Goal: Task Accomplishment & Management: Use online tool/utility

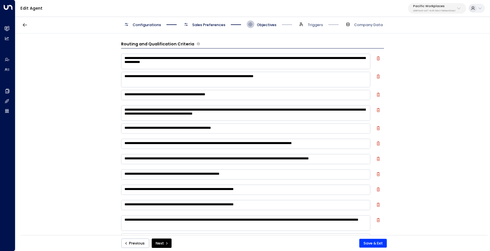
click at [421, 6] on p "Pacific Workplaces" at bounding box center [434, 6] width 42 height 3
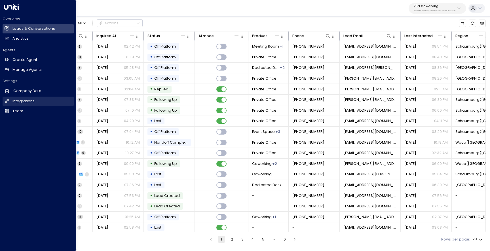
click at [22, 98] on link "Integrations Integrations" at bounding box center [38, 101] width 71 height 9
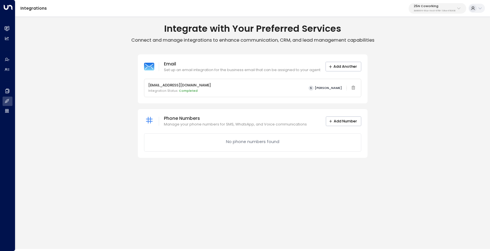
click at [431, 12] on button "25N Coworking 3b9800f4-81ca-4ec0-8758-72fbe4763f36" at bounding box center [437, 8] width 58 height 10
type input "****"
click at [424, 37] on li "Bond Collective ID: e5c8f306-7b86-487b-8d28-d066bc04964e" at bounding box center [449, 42] width 78 height 14
click at [416, 8] on p "Bond Collective" at bounding box center [434, 6] width 43 height 3
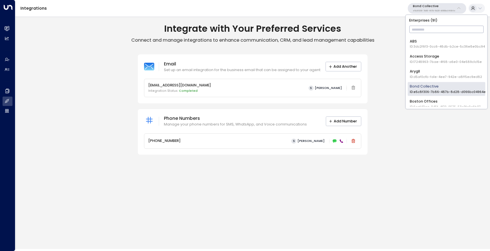
scroll to position [15, 0]
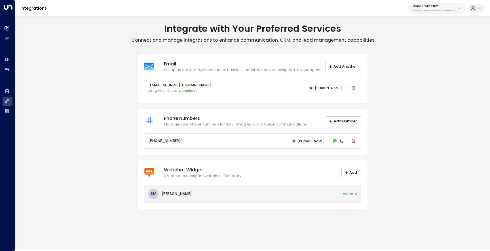
click at [310, 201] on div "SM Sara Miller Active" at bounding box center [252, 193] width 217 height 17
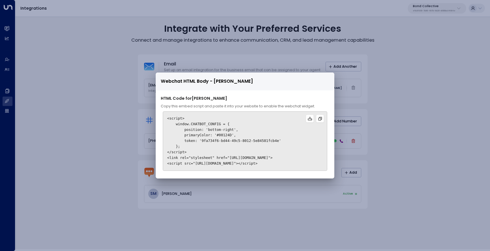
click at [379, 92] on div "Webchat HTML Body - Sara Miller HTML Code for Sara Miller Copy this embed scrip…" at bounding box center [245, 125] width 490 height 251
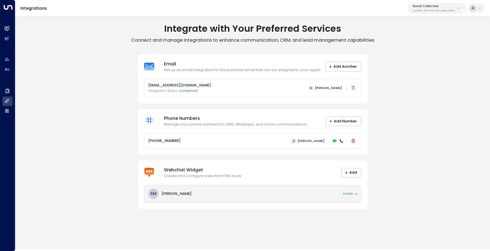
click at [295, 201] on div "SM Sara Miller Active" at bounding box center [252, 193] width 217 height 17
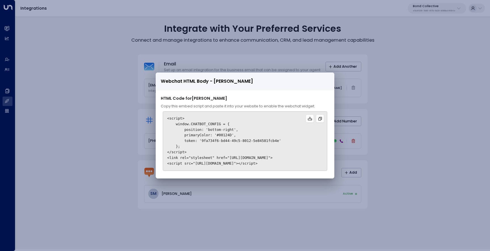
click at [386, 125] on div "Webchat HTML Body - Sara Miller HTML Code for Sara Miller Copy this embed scrip…" at bounding box center [245, 125] width 490 height 251
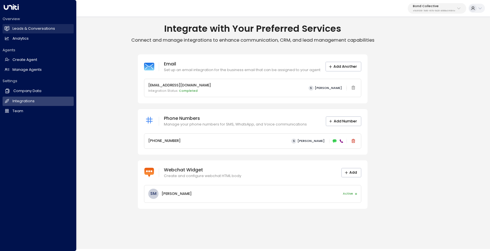
click at [11, 28] on link "Leads & Conversations Leads & Conversations" at bounding box center [38, 28] width 71 height 9
